Goal: Information Seeking & Learning: Learn about a topic

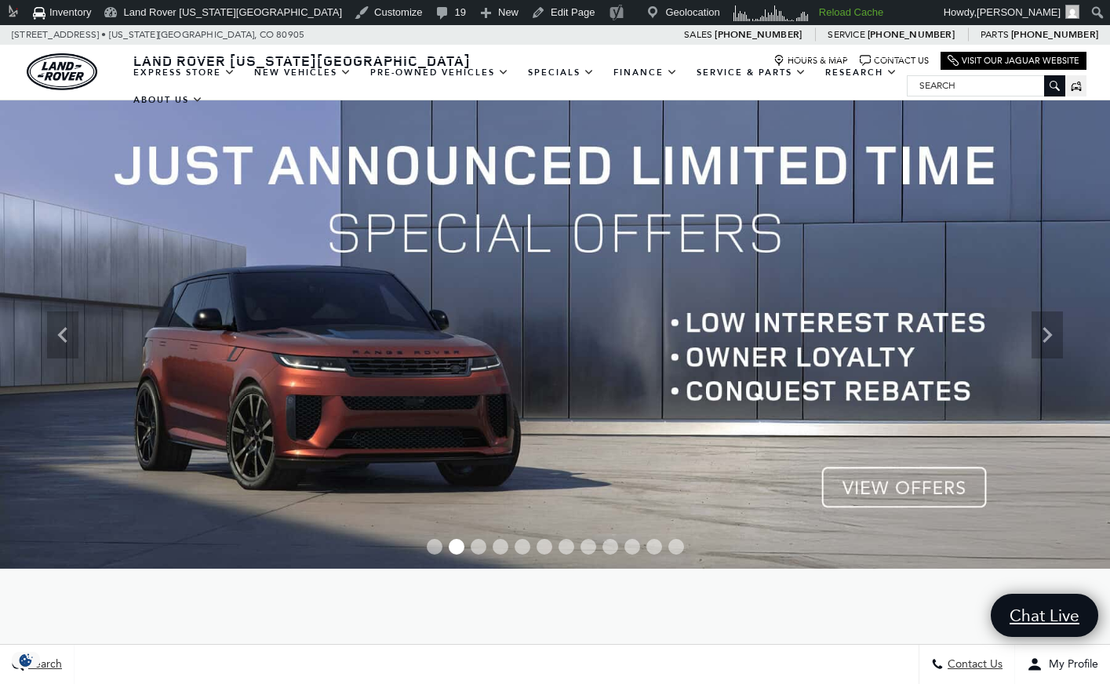
click at [1095, 73] on div "EXPRESS STORE Shop All Models How Express Works New Vehicles View New Vehicles …" at bounding box center [555, 85] width 1110 height 27
click at [961, 93] on input "Search" at bounding box center [985, 85] width 157 height 19
paste input "L347438"
type input "L347438"
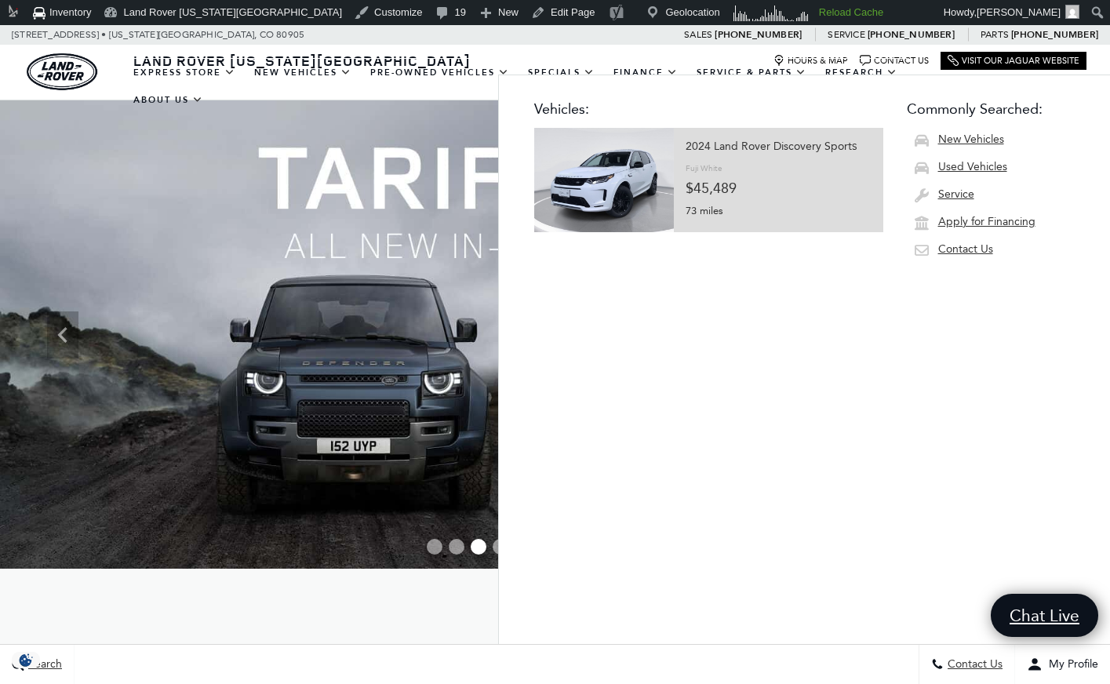
click at [621, 180] on img at bounding box center [604, 180] width 140 height 104
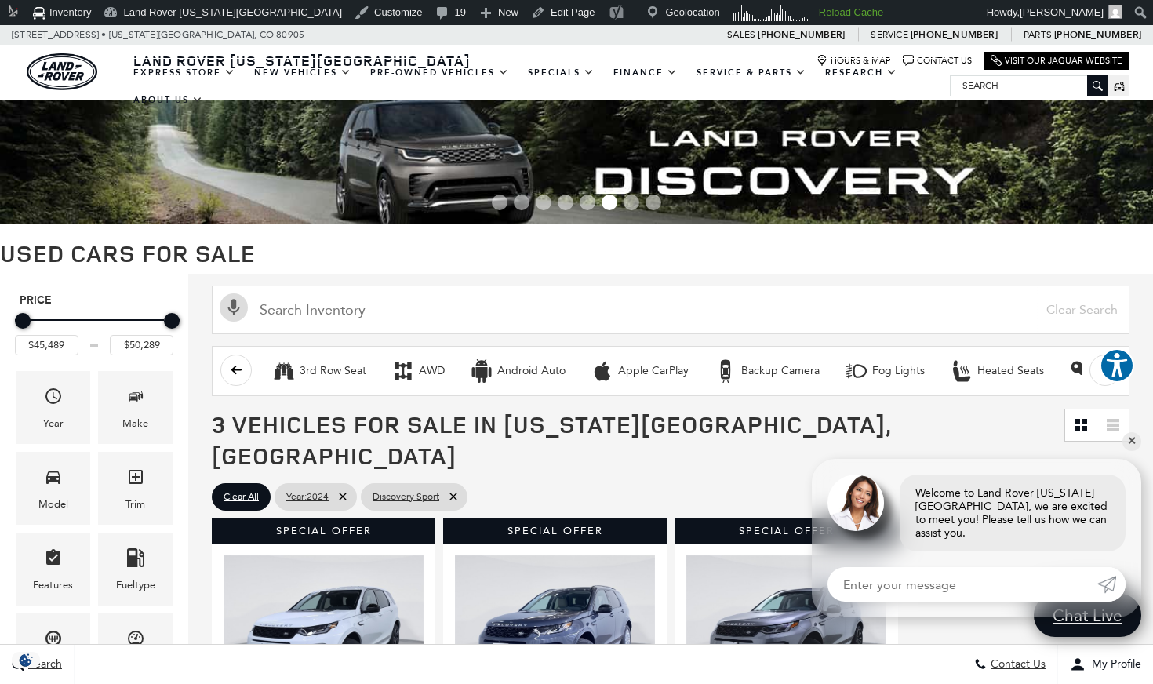
scroll to position [422, 0]
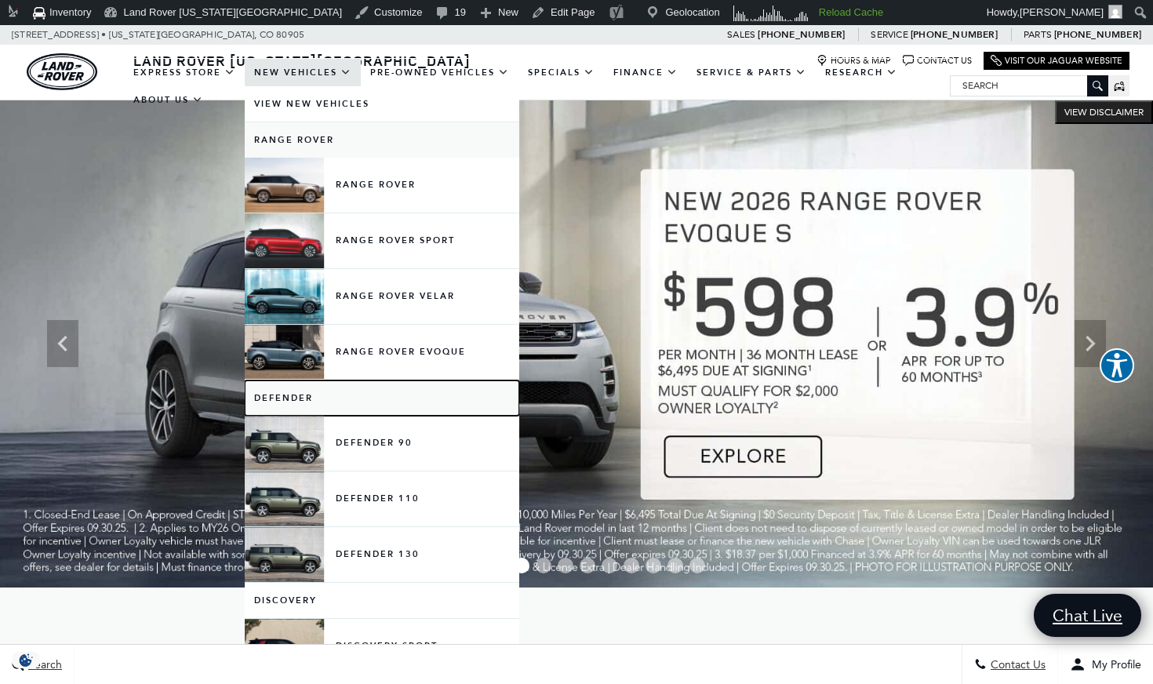
click at [292, 396] on link "Defender" at bounding box center [382, 397] width 274 height 35
click at [296, 395] on link "Defender" at bounding box center [382, 397] width 274 height 35
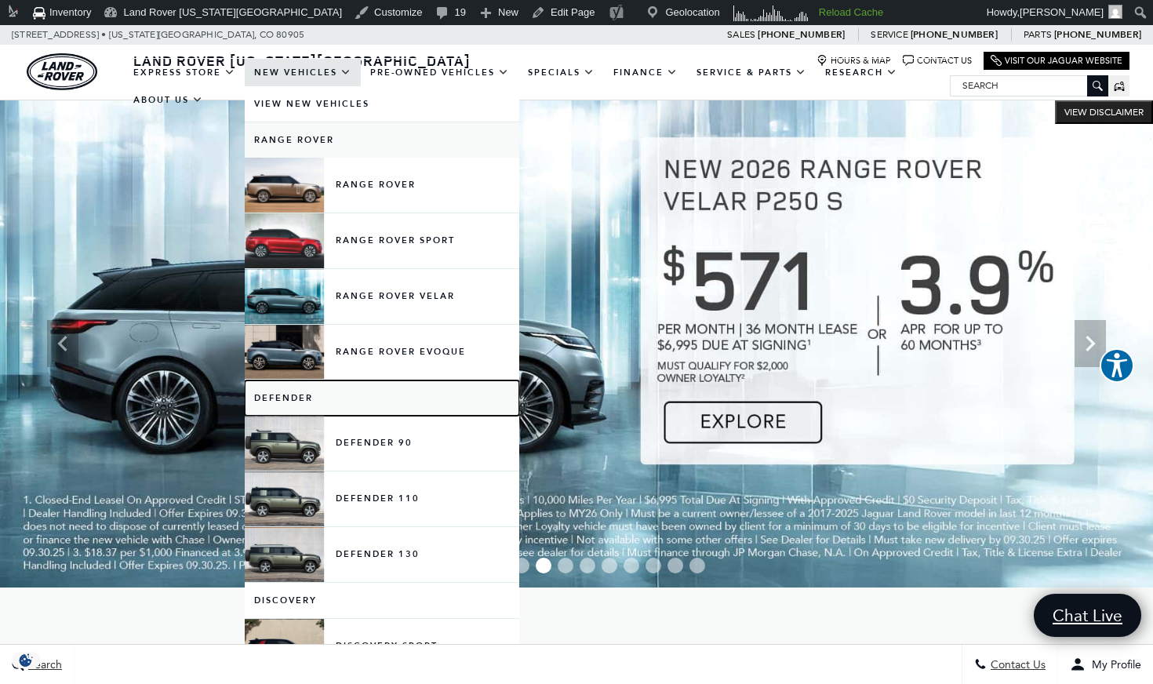
click at [292, 403] on link "Defender" at bounding box center [382, 397] width 274 height 35
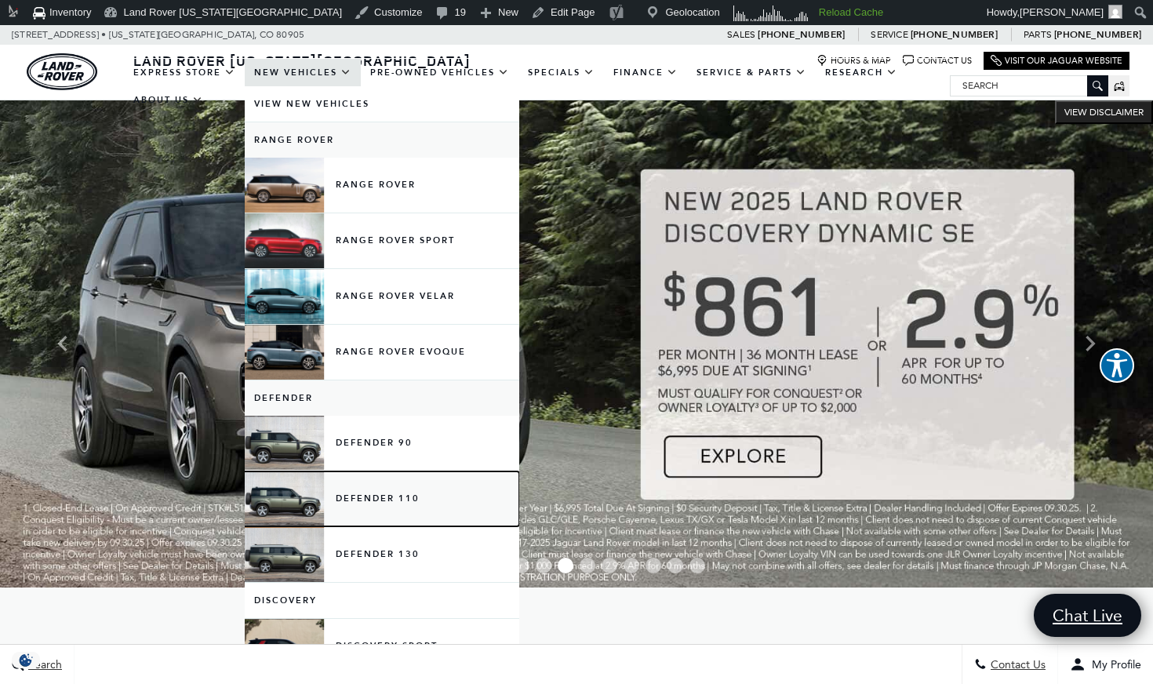
click at [304, 498] on link "Defender 110" at bounding box center [382, 498] width 274 height 55
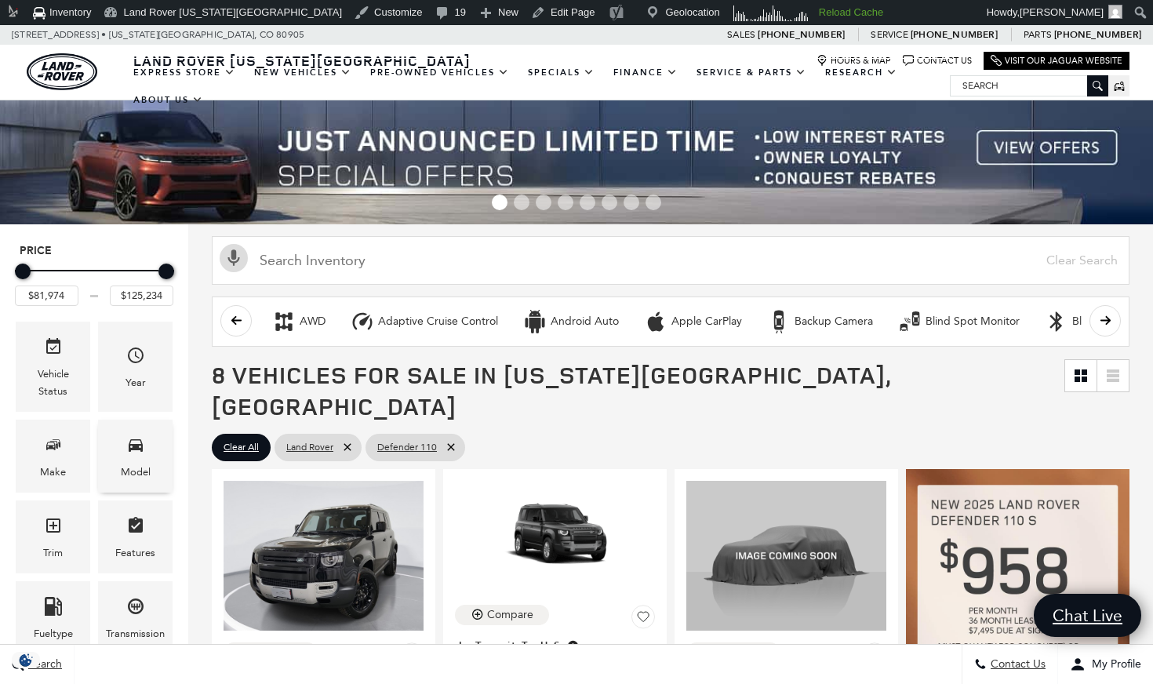
click at [140, 456] on span "Model" at bounding box center [135, 447] width 19 height 32
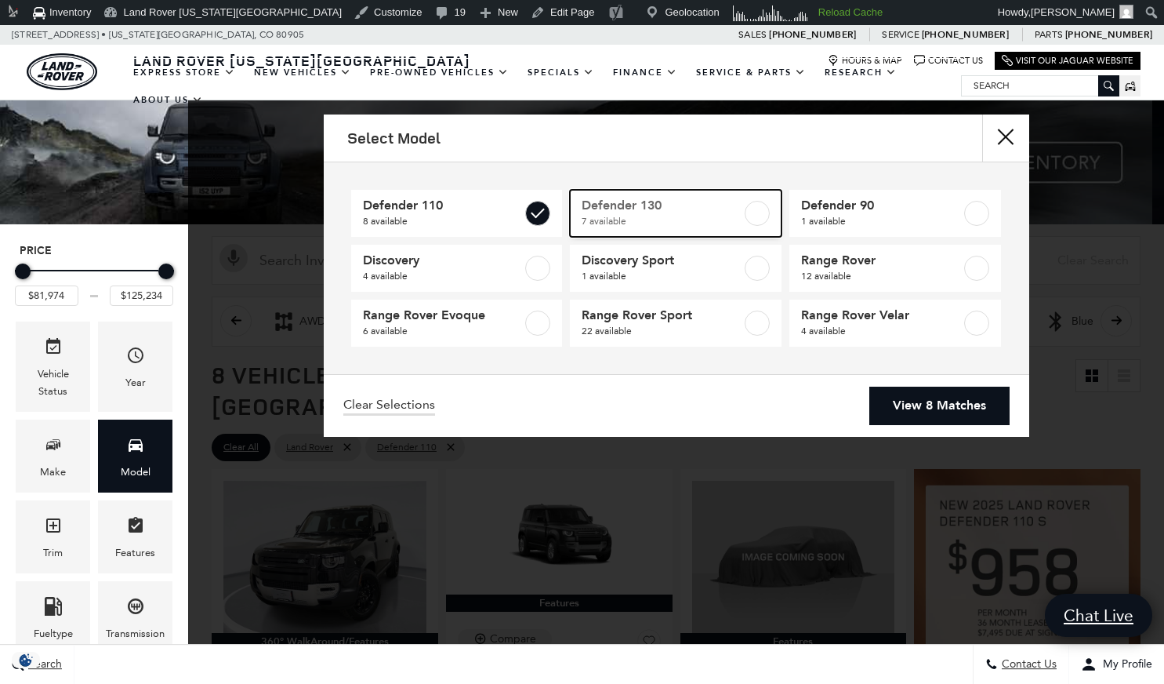
click at [755, 209] on label at bounding box center [757, 213] width 25 height 25
type input "$134,749"
checkbox input "true"
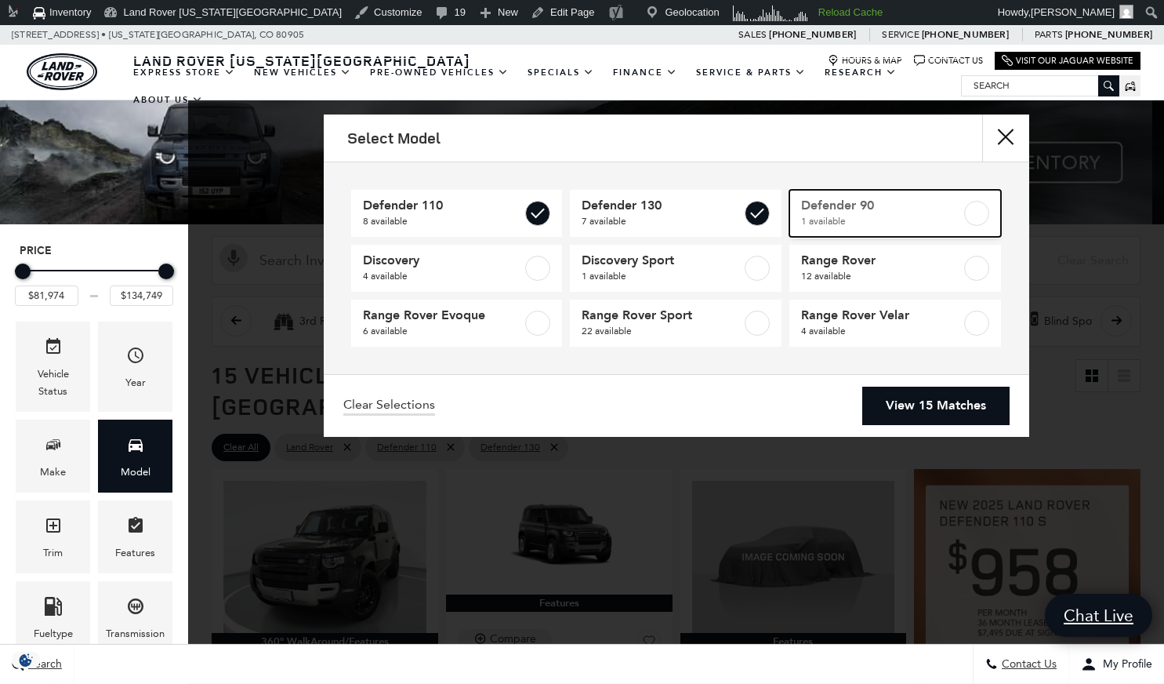
click at [971, 215] on label at bounding box center [977, 213] width 25 height 25
type input "$65,984"
checkbox input "true"
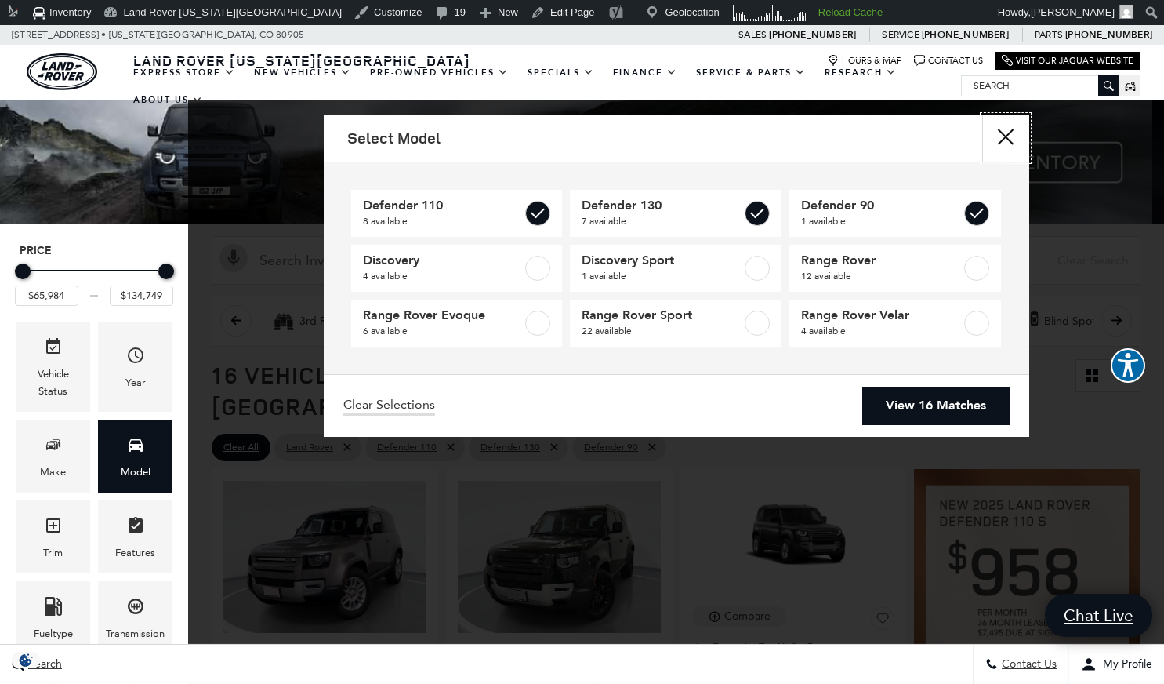
click at [1015, 139] on button "Close" at bounding box center [1006, 137] width 47 height 47
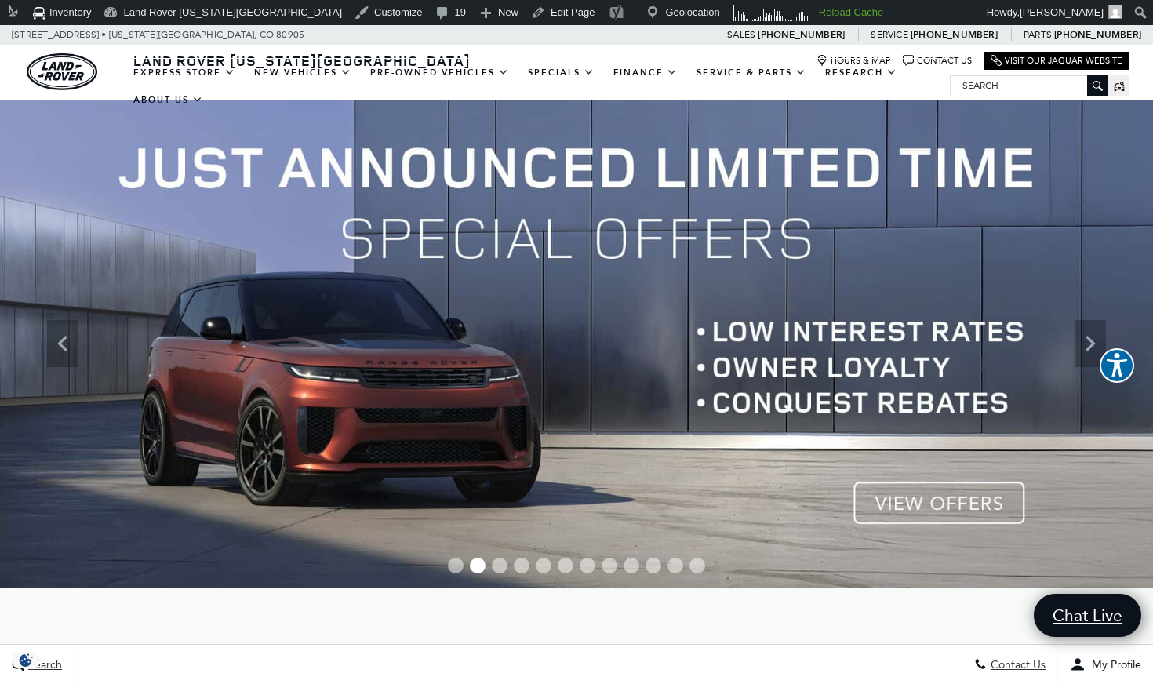
click at [1029, 85] on input "Search" at bounding box center [1028, 85] width 157 height 19
paste input "L347438"
type input "L347438"
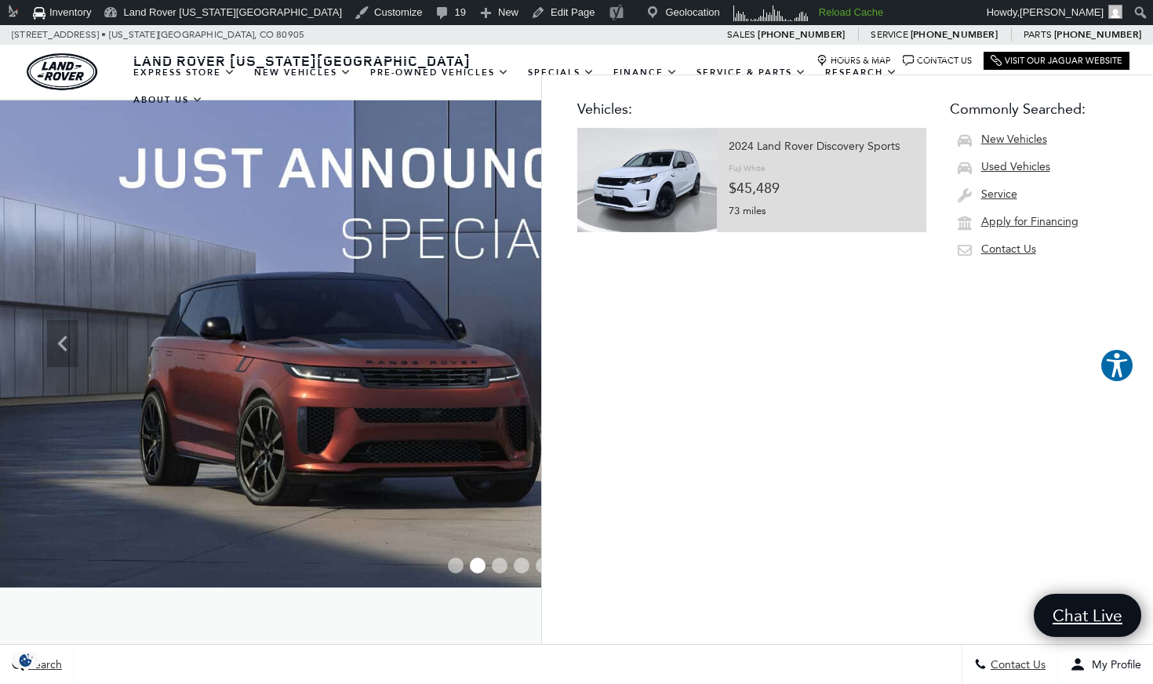
click at [667, 162] on img at bounding box center [647, 180] width 140 height 104
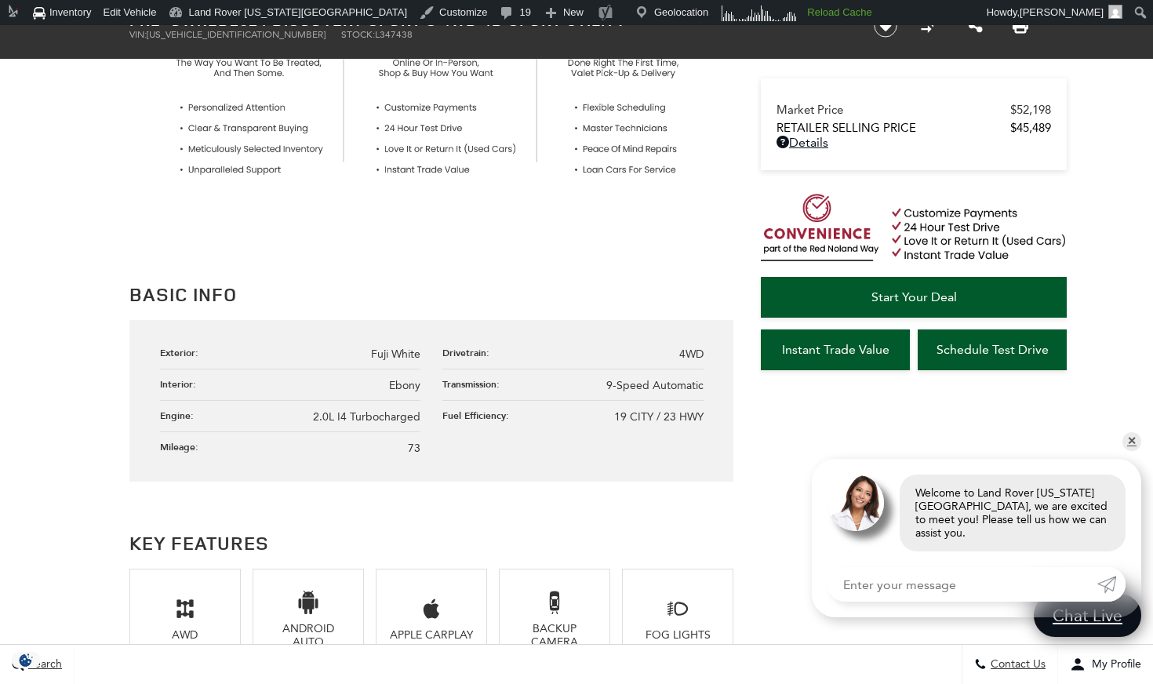
scroll to position [686, 0]
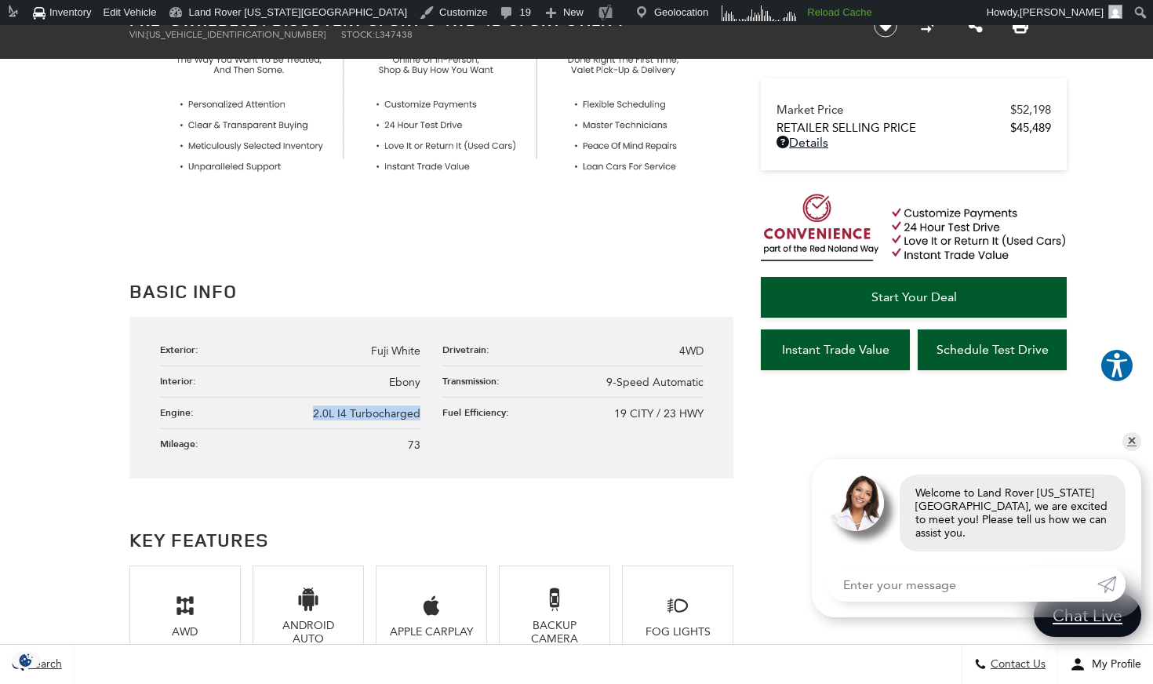
drag, startPoint x: 314, startPoint y: 413, endPoint x: 421, endPoint y: 418, distance: 107.5
click at [421, 418] on ul "Exterior: Fuji White Drivetrain: 4WD Interior: [GEOGRAPHIC_DATA] Transmission: …" at bounding box center [431, 397] width 543 height 125
copy span "2.0L I4 Turbocharged"
click at [410, 419] on span "2.0L I4 Turbocharged" at bounding box center [366, 413] width 107 height 13
drag, startPoint x: 409, startPoint y: 414, endPoint x: 318, endPoint y: 416, distance: 91.8
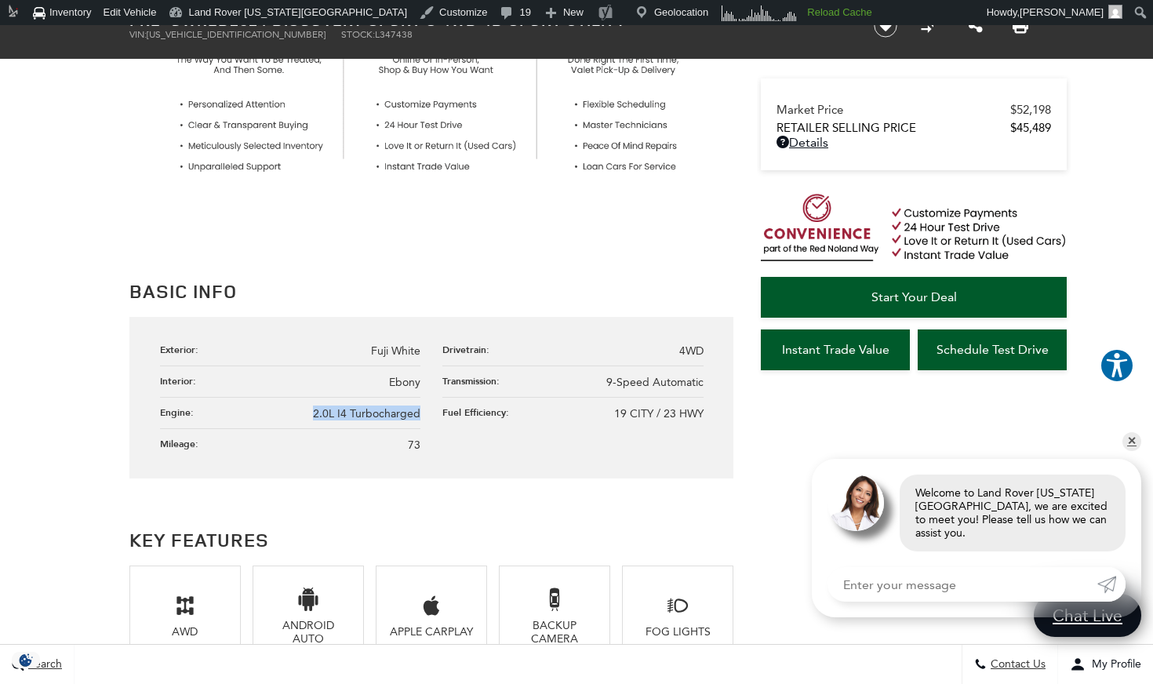
click at [318, 416] on ul "Exterior: Fuji White Drivetrain: 4WD Interior: [GEOGRAPHIC_DATA] Transmission: …" at bounding box center [431, 397] width 543 height 125
copy span "2.0L I4 Turbocharged"
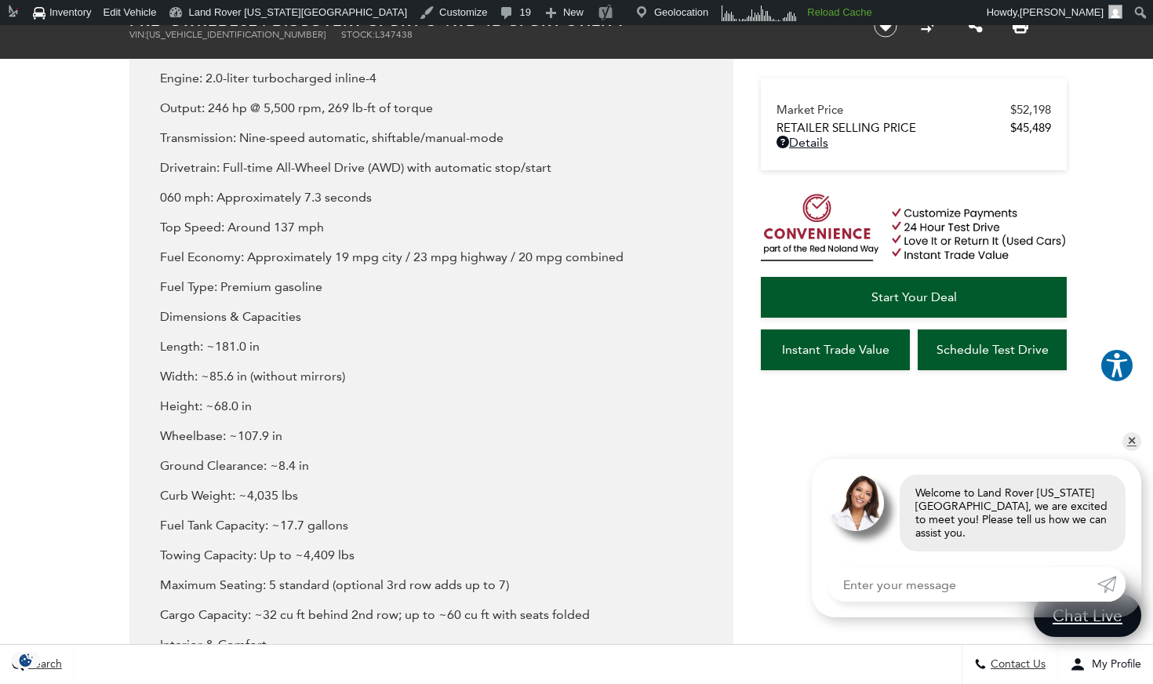
scroll to position [1956, 0]
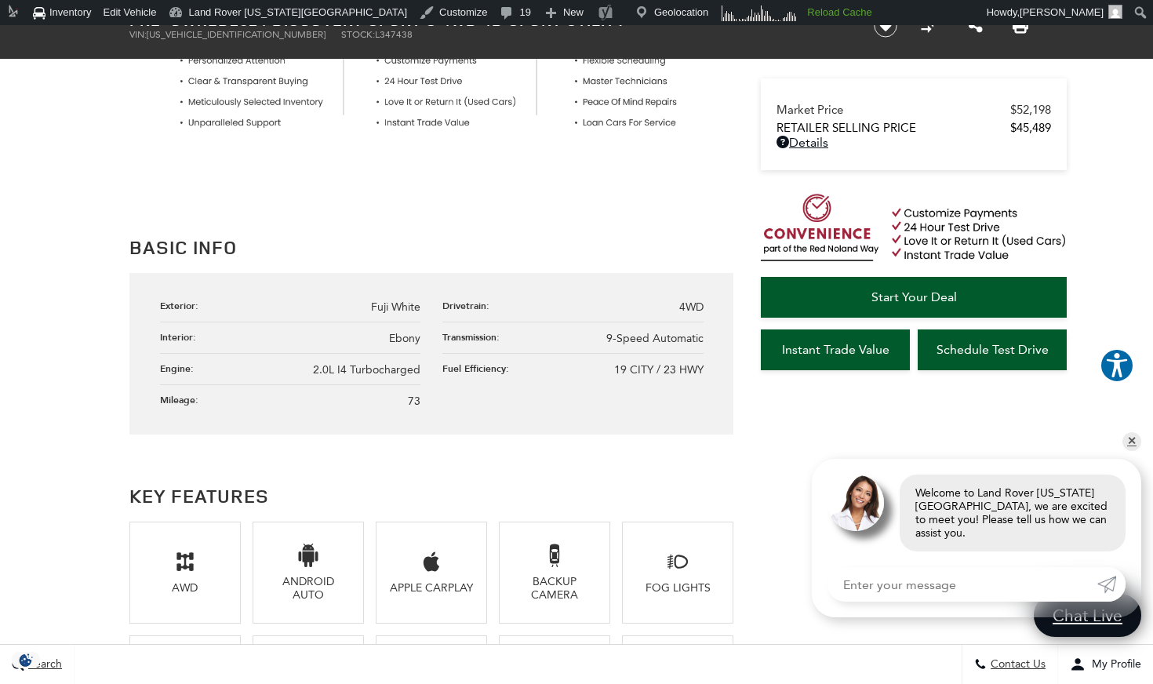
scroll to position [0, 0]
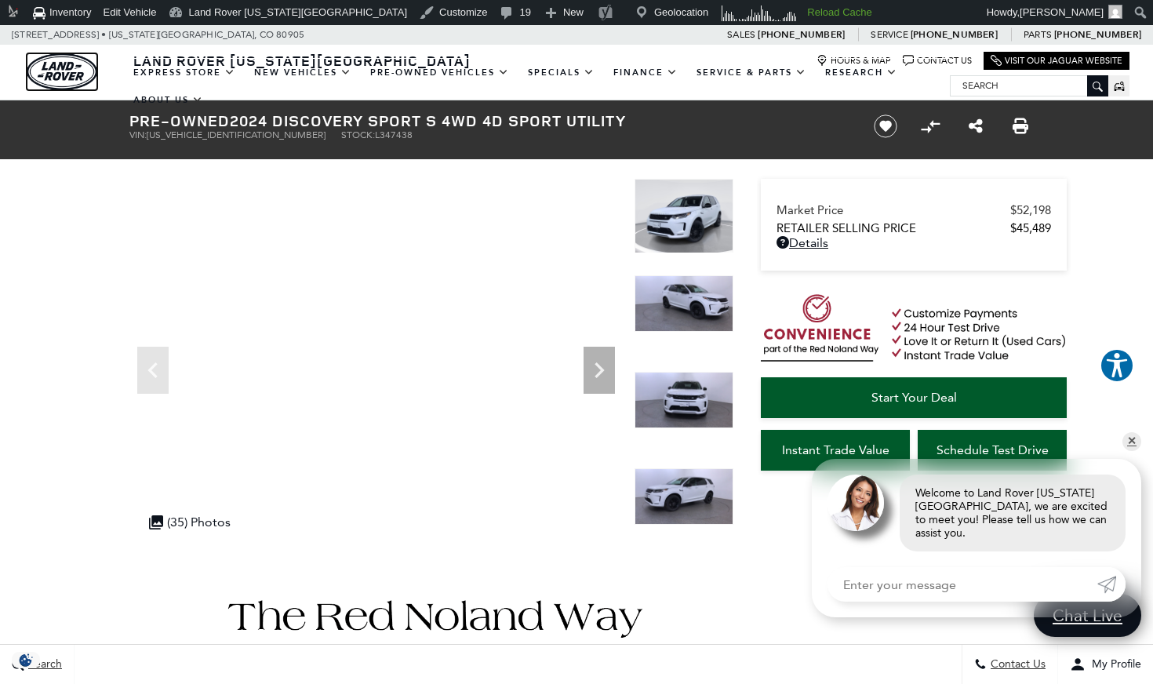
click at [60, 71] on img "land-rover" at bounding box center [62, 71] width 71 height 37
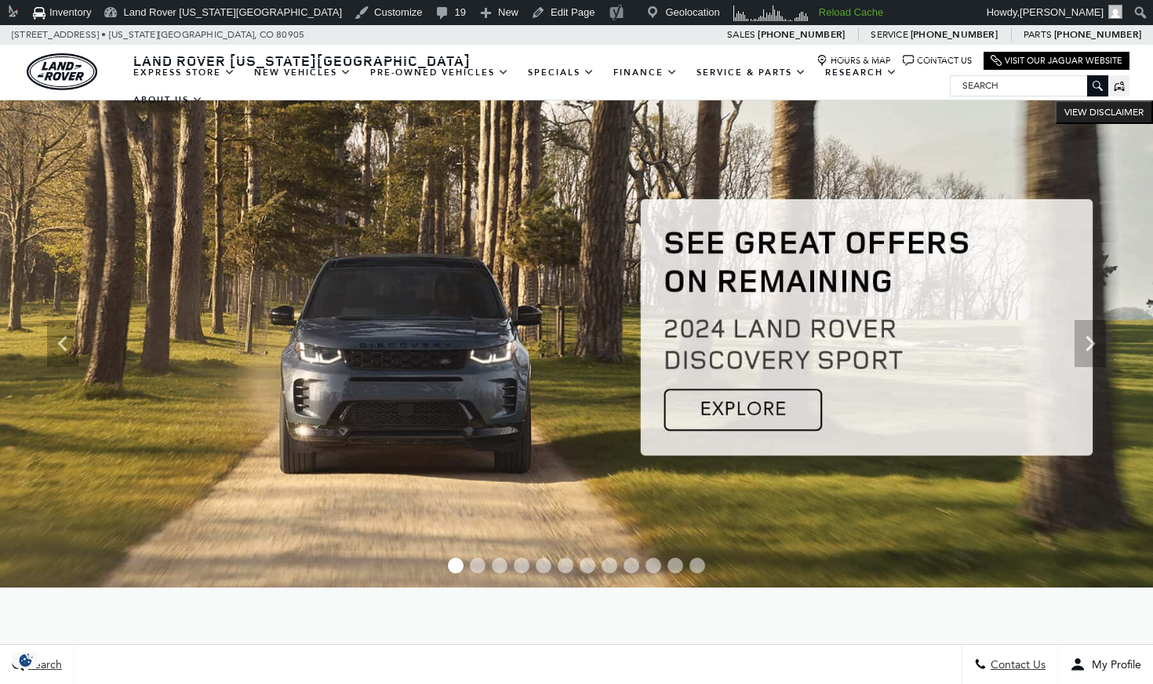
click at [513, 270] on img at bounding box center [576, 343] width 1153 height 487
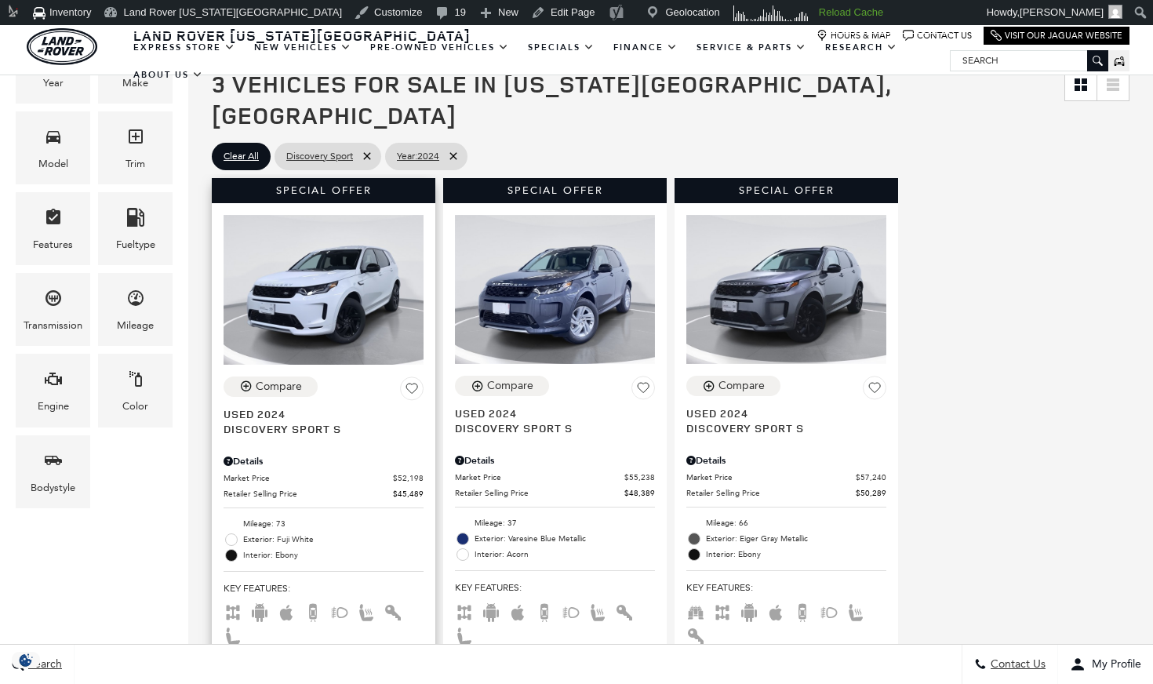
scroll to position [341, 0]
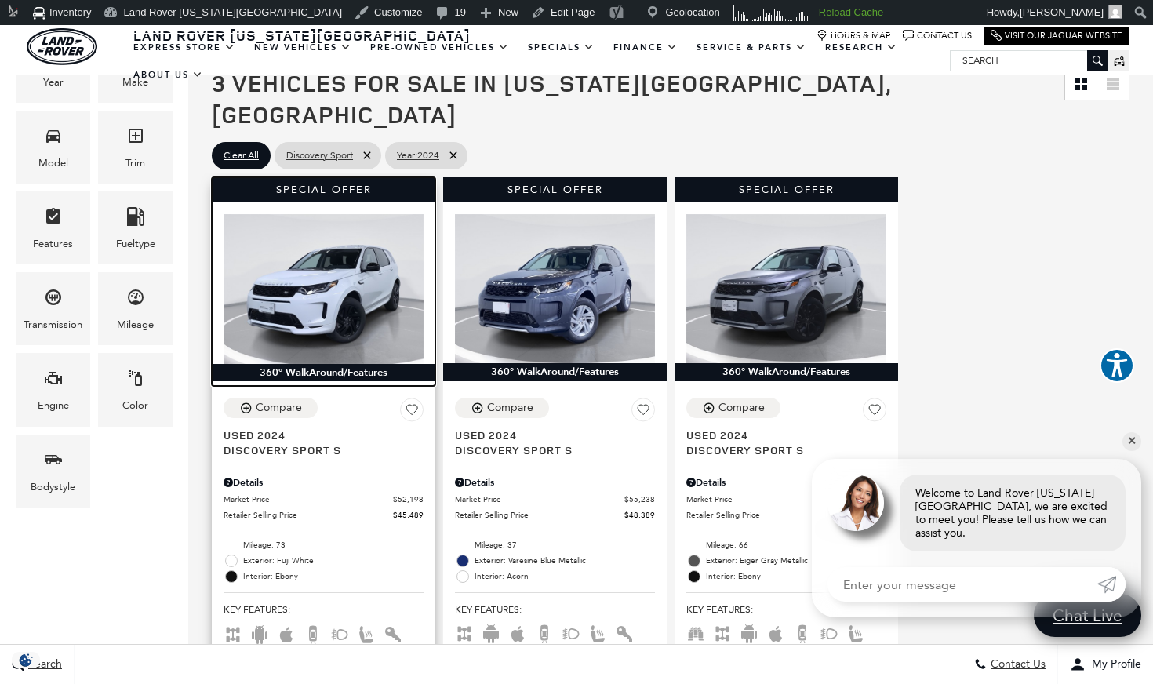
click at [369, 256] on img at bounding box center [323, 289] width 200 height 150
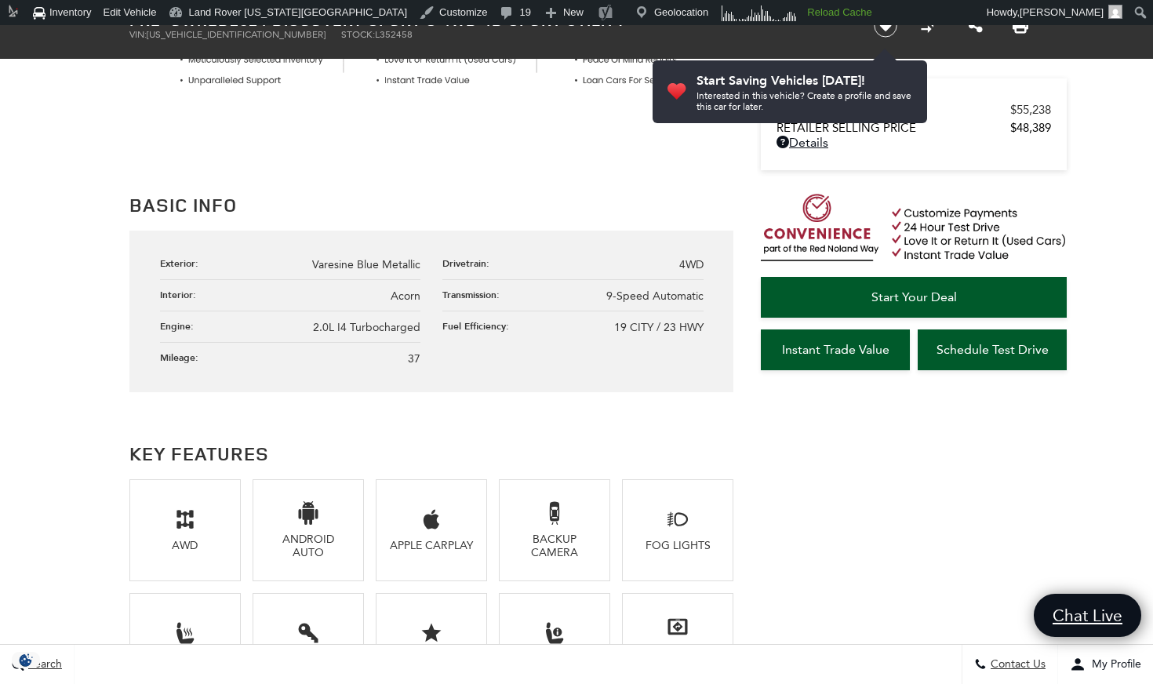
scroll to position [737, 0]
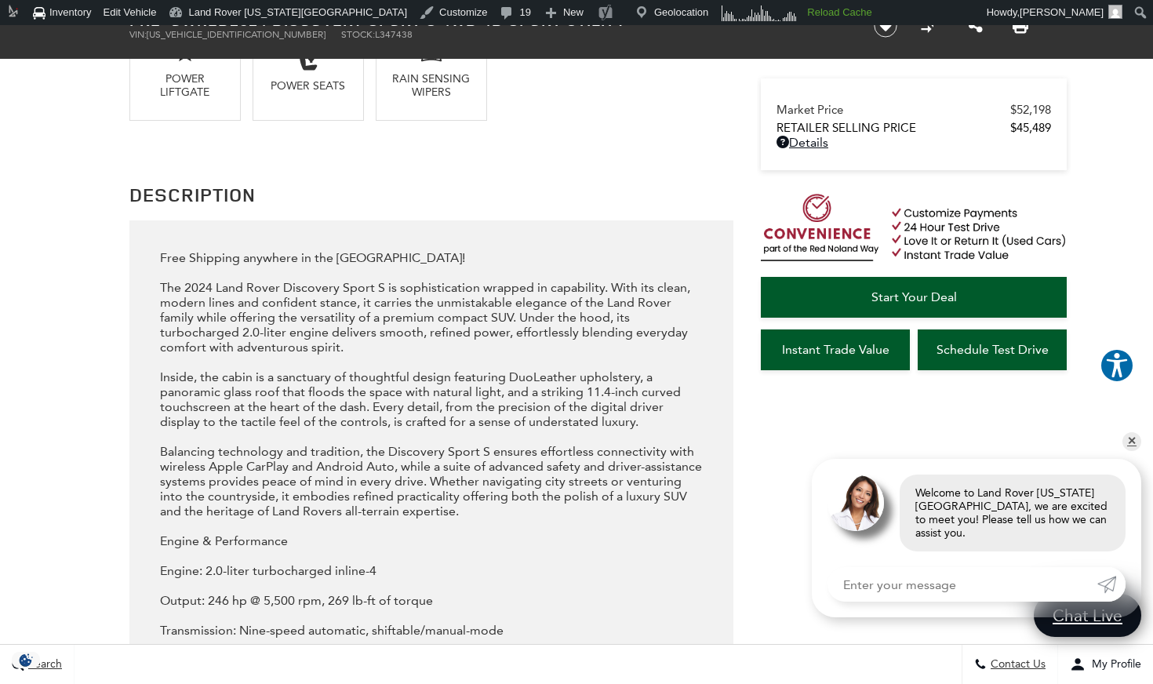
scroll to position [1463, 0]
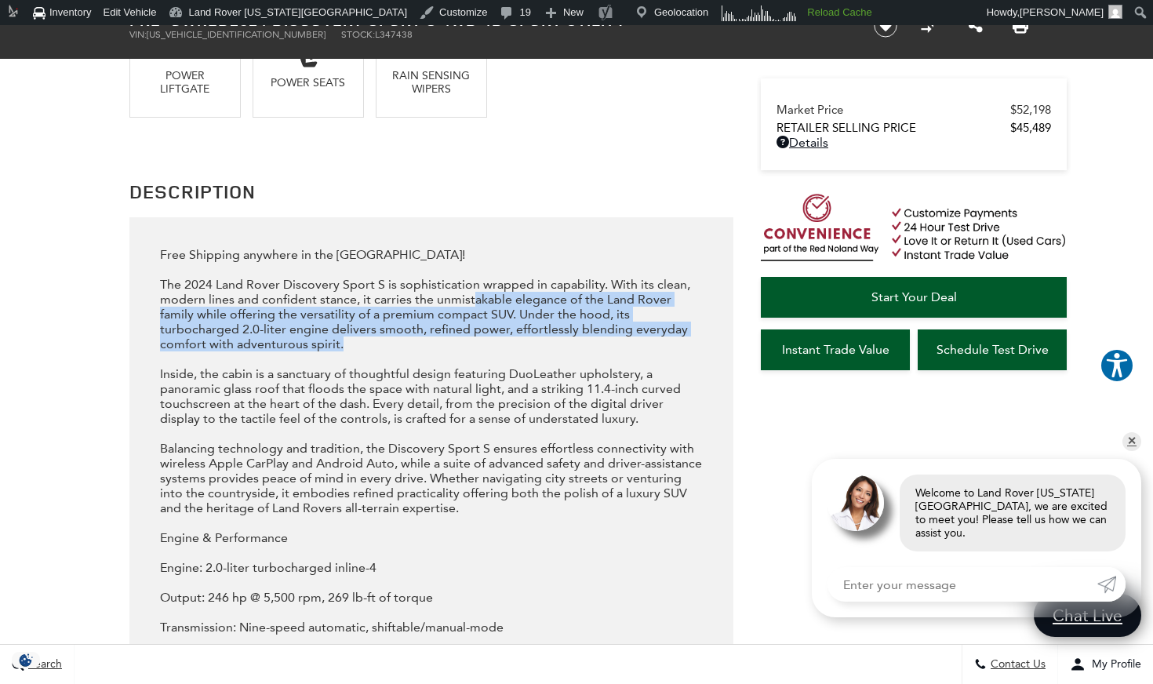
drag, startPoint x: 346, startPoint y: 341, endPoint x: 470, endPoint y: 300, distance: 130.4
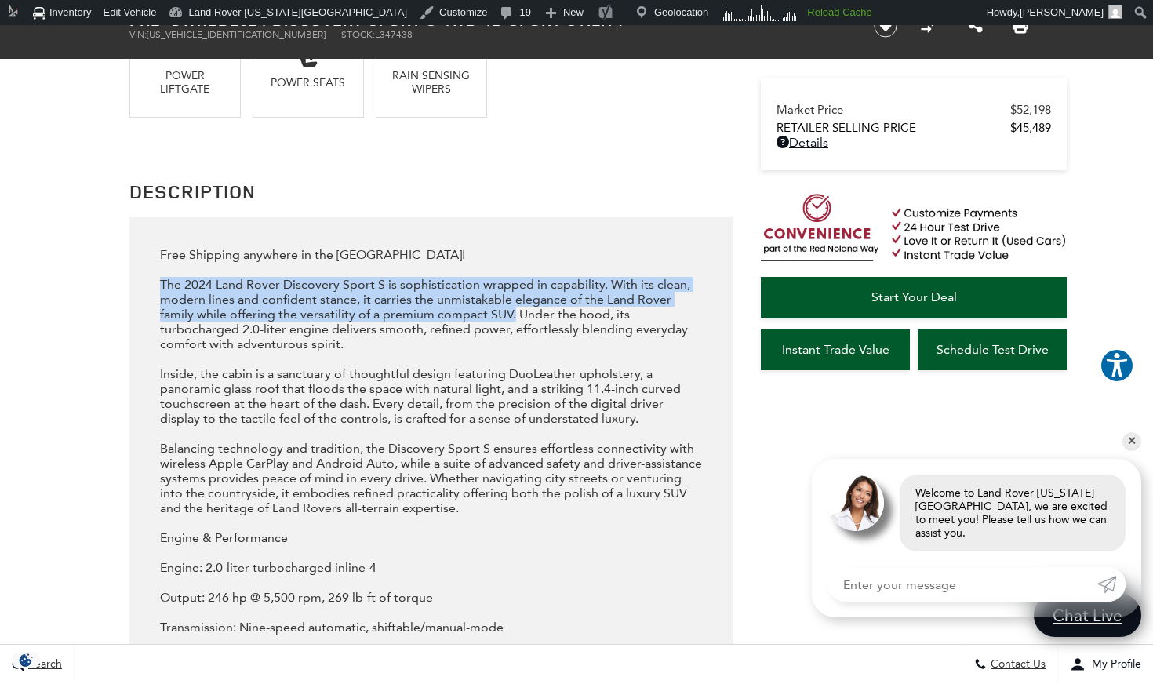
drag, startPoint x: 510, startPoint y: 314, endPoint x: 162, endPoint y: 279, distance: 350.7
copy div "The 2024 Land Rover Discovery Sport S is sophistication wrapped in capability. …"
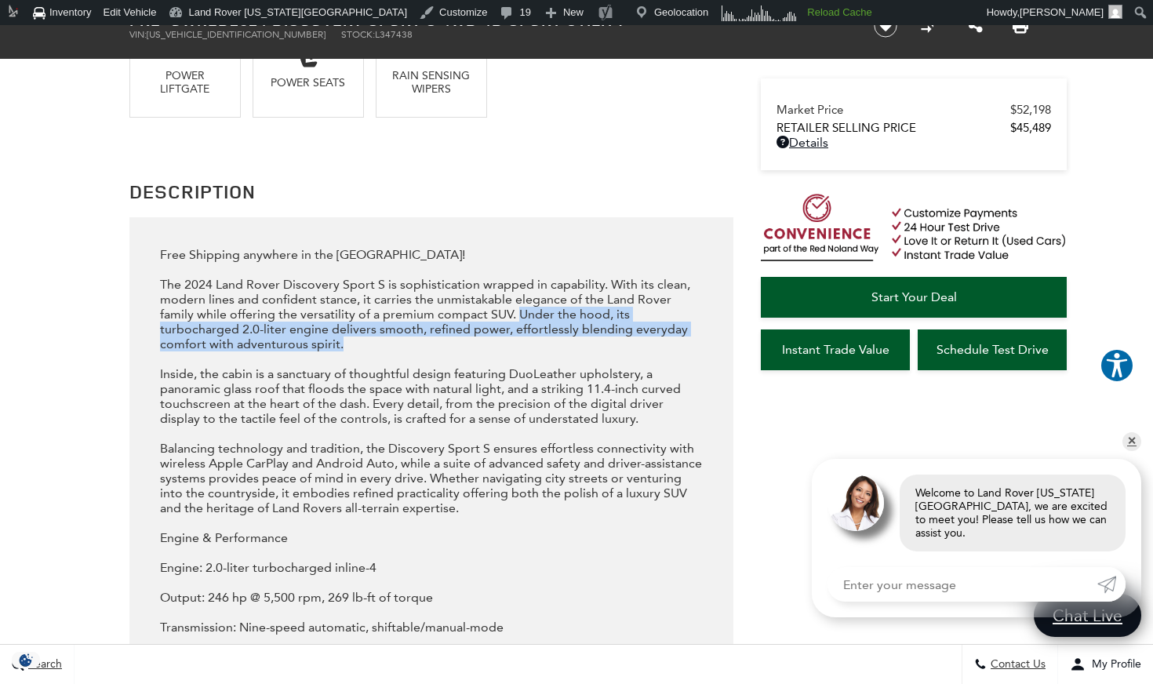
drag, startPoint x: 361, startPoint y: 344, endPoint x: 519, endPoint y: 311, distance: 161.2
copy div "Under the hood, its turbocharged 2.0-liter engine delivers smooth, refined powe…"
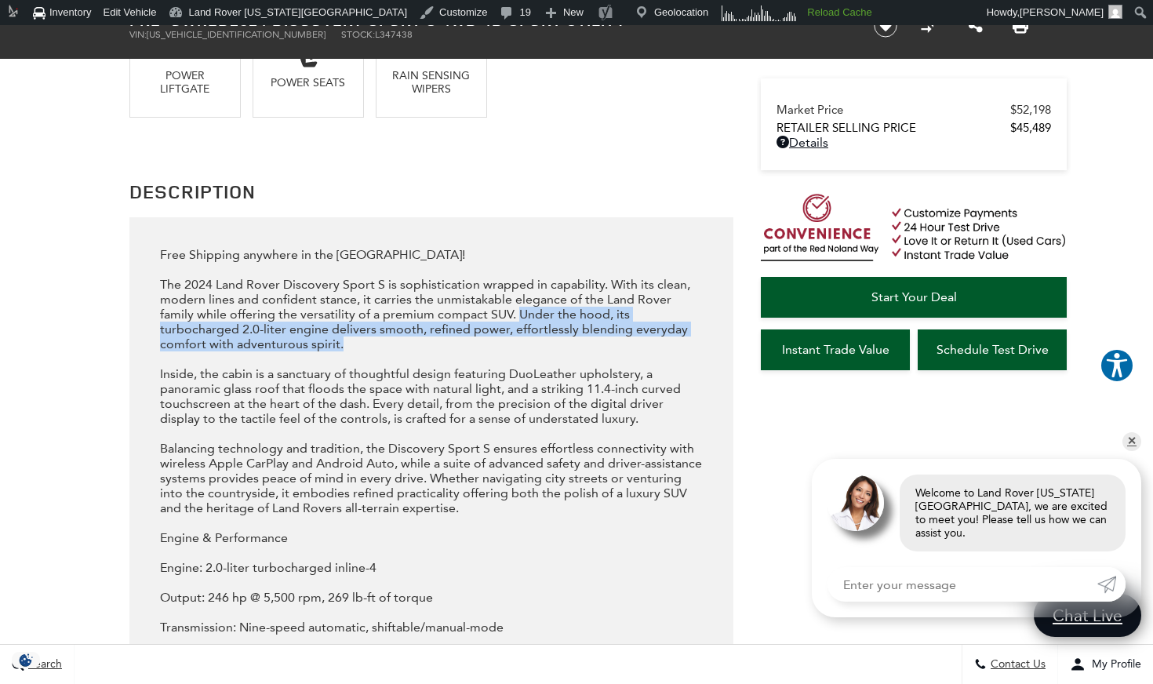
drag, startPoint x: 351, startPoint y: 348, endPoint x: 515, endPoint y: 313, distance: 168.4
copy div "Under the hood, its turbocharged 2.0-liter engine delivers smooth, refined powe…"
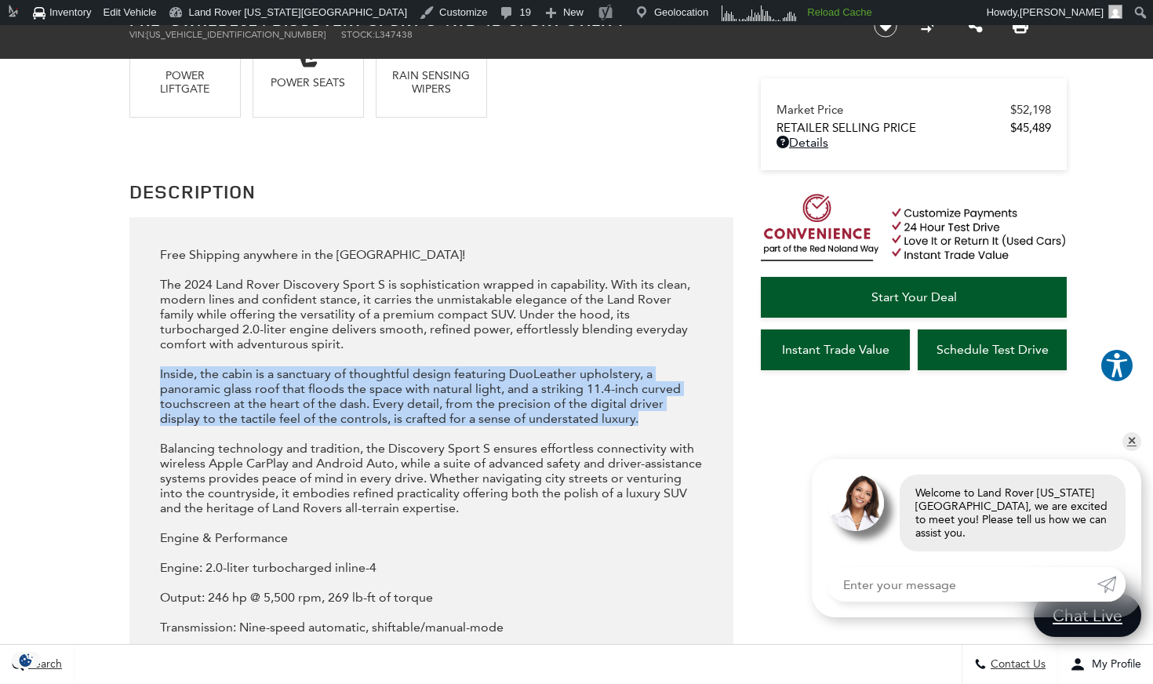
drag, startPoint x: 597, startPoint y: 418, endPoint x: 151, endPoint y: 373, distance: 447.6
copy div "Inside, the cabin is a sanctuary of thoughtful design featuring DuoLeather upho…"
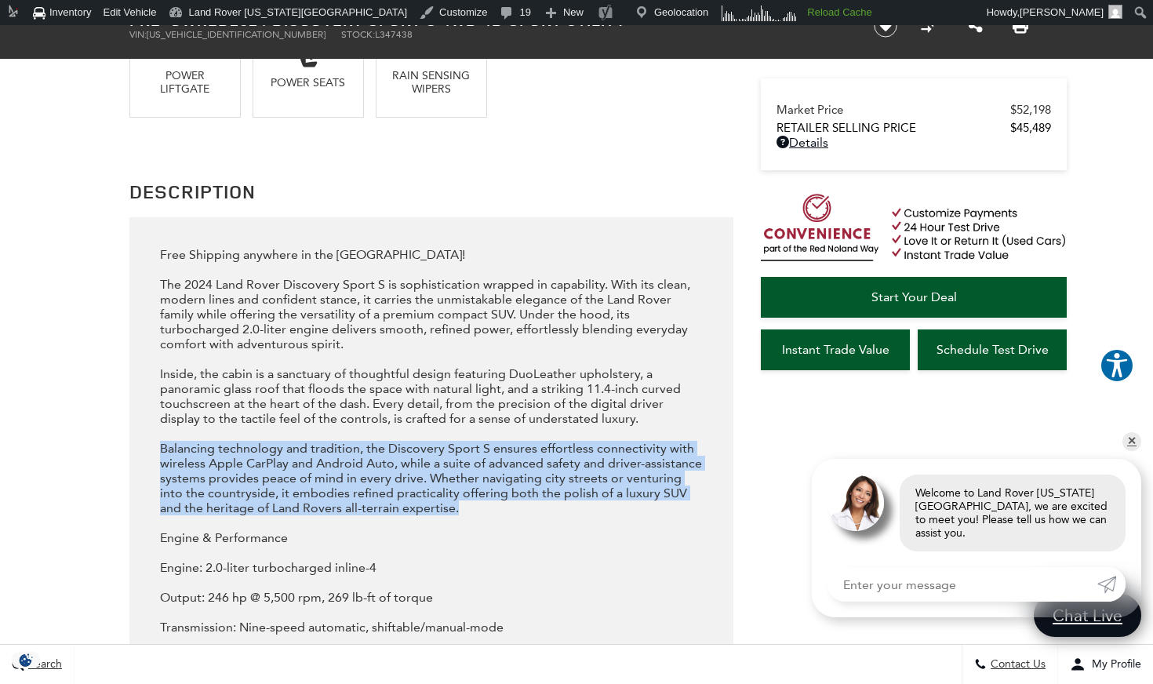
drag, startPoint x: 382, startPoint y: 490, endPoint x: 150, endPoint y: 449, distance: 235.8
copy div "Balancing technology and tradition, the Discovery Sport S ensures effortless co…"
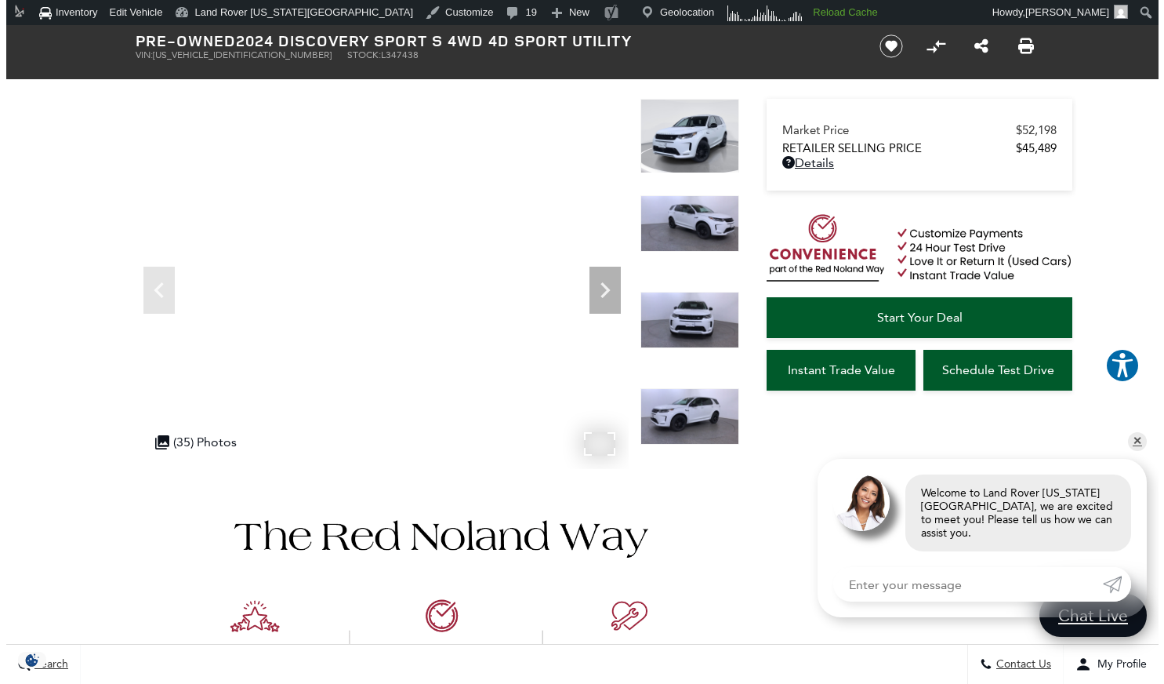
scroll to position [0, 0]
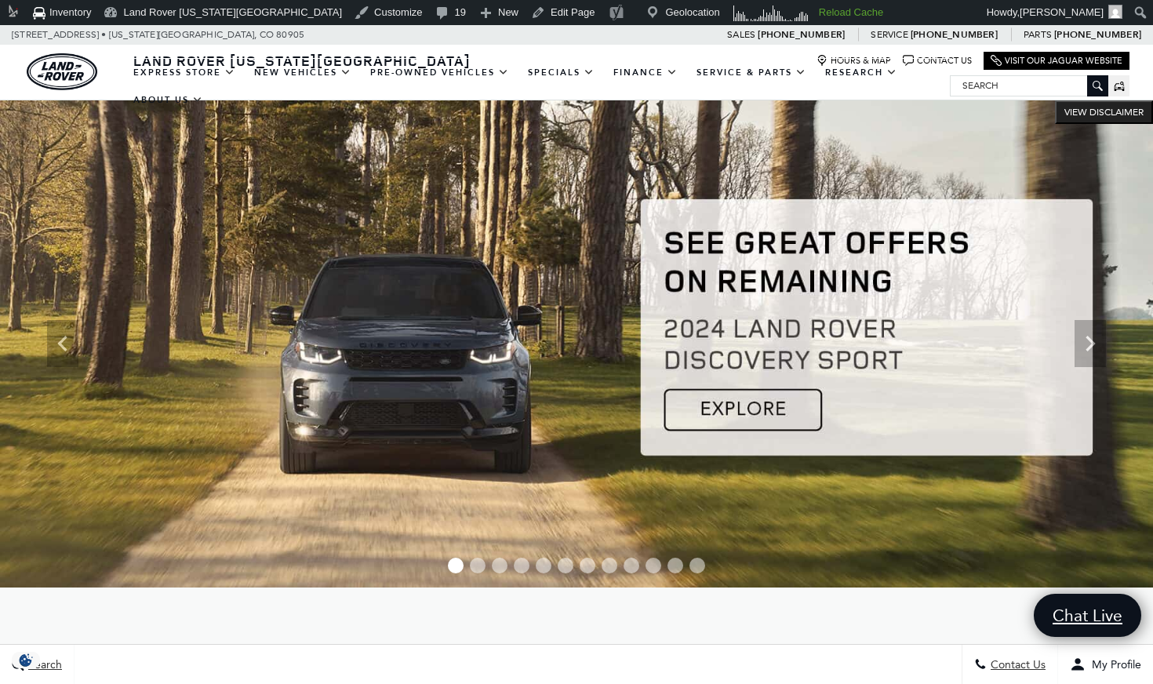
click at [559, 249] on img at bounding box center [576, 343] width 1153 height 487
